Goal: Information Seeking & Learning: Learn about a topic

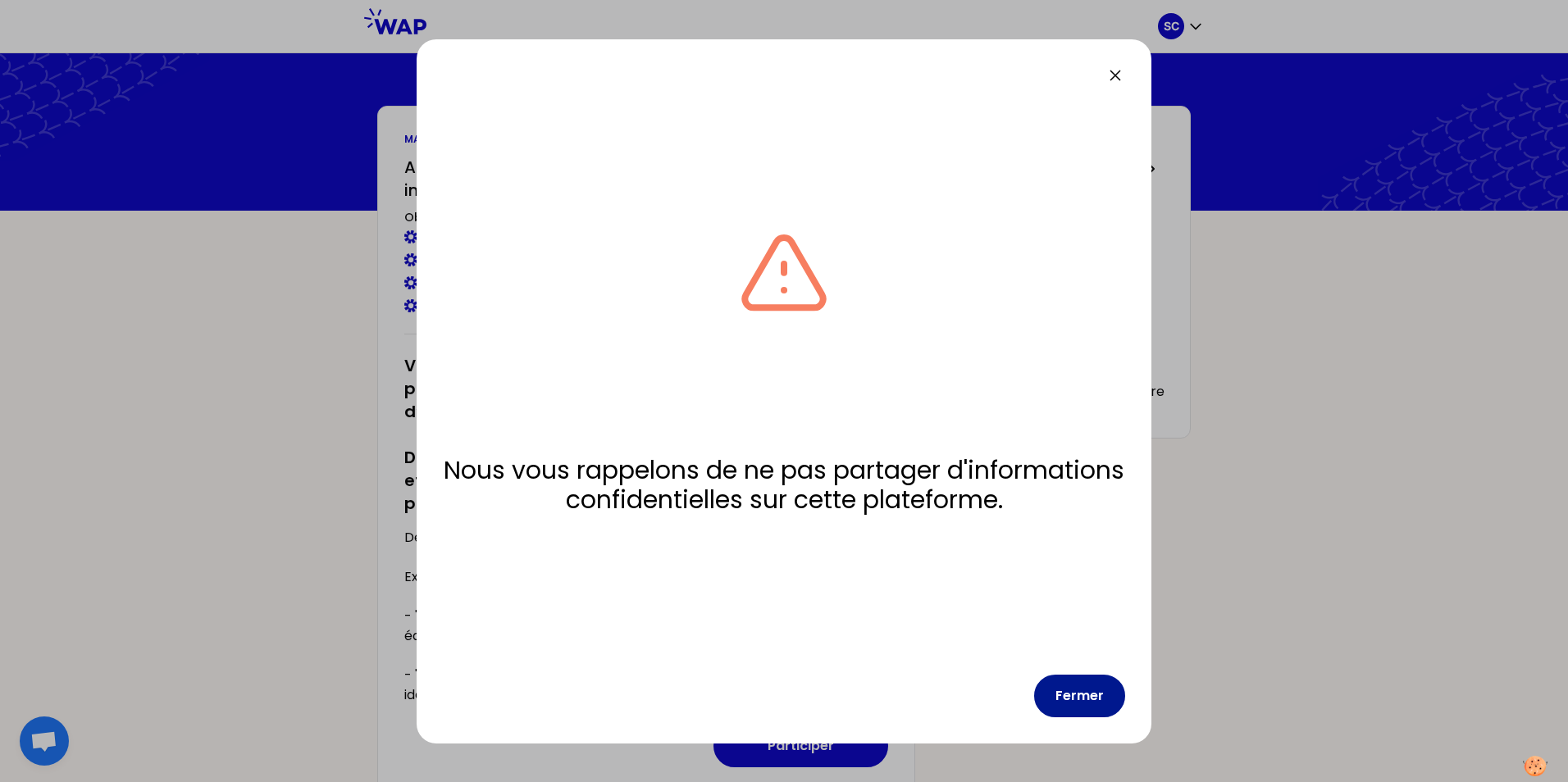
click at [1079, 698] on button "Fermer" at bounding box center [1079, 696] width 91 height 42
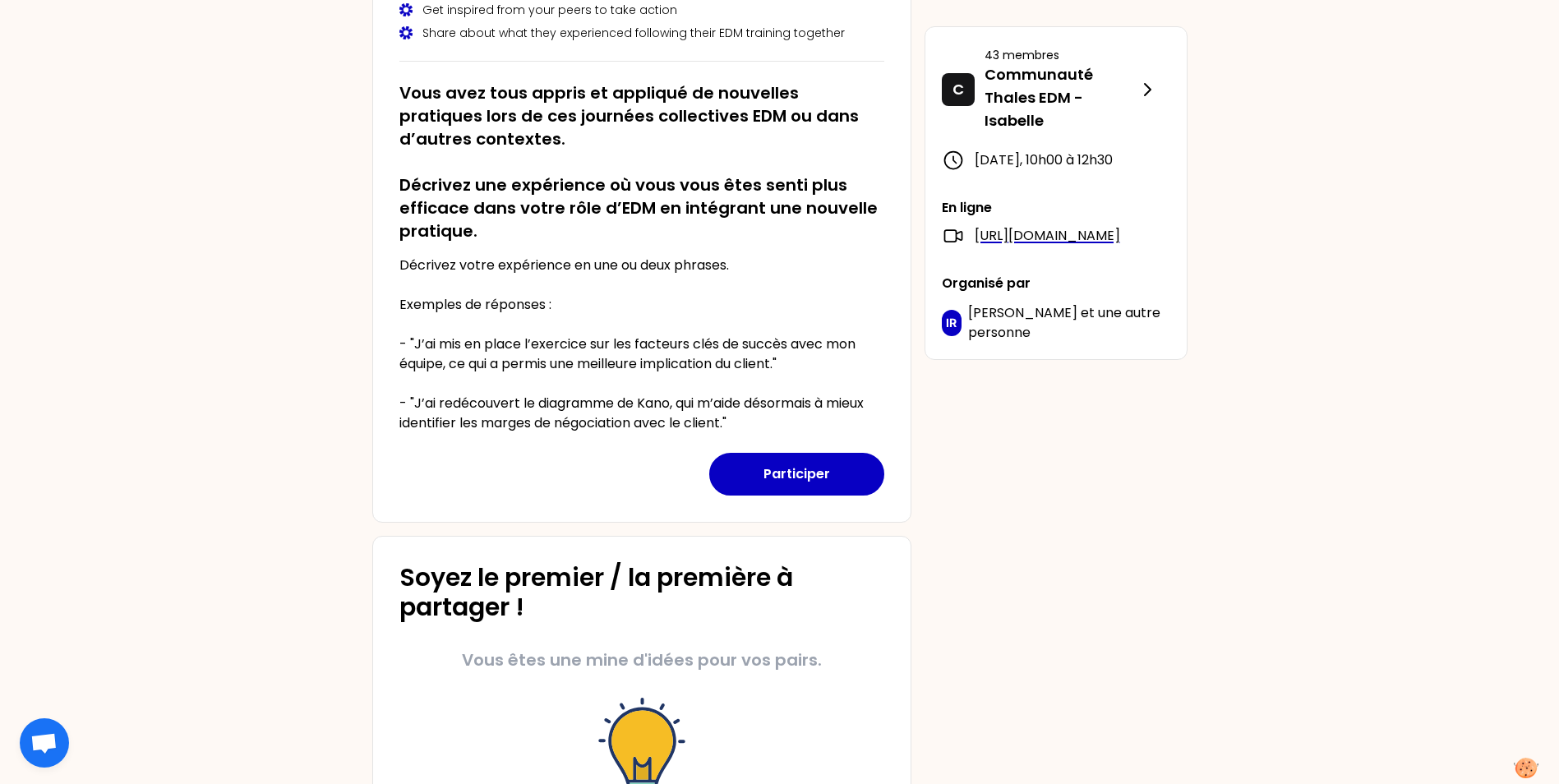
scroll to position [113, 0]
